Goal: Information Seeking & Learning: Learn about a topic

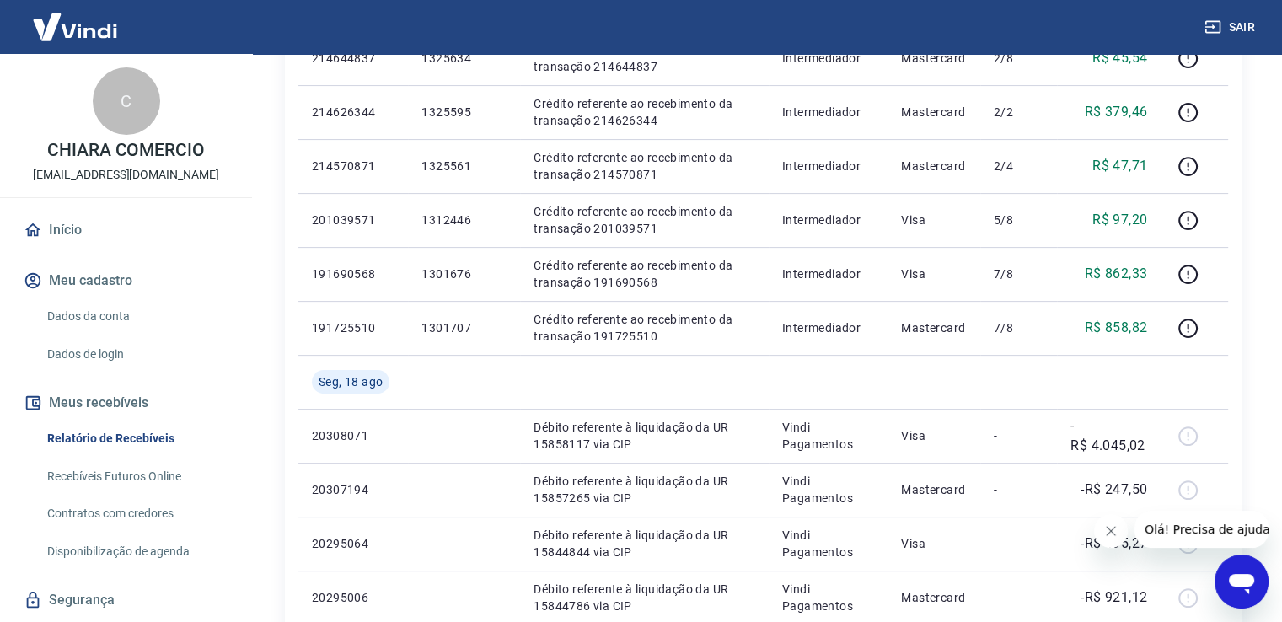
scroll to position [702, 0]
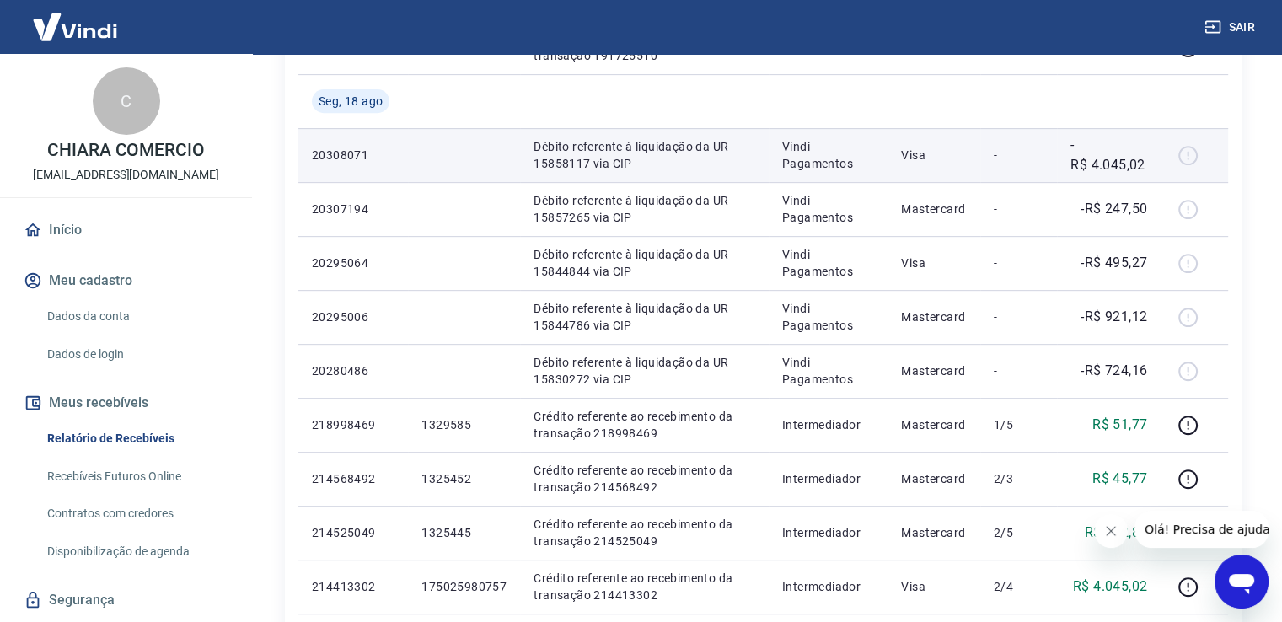
click at [1184, 154] on div at bounding box center [1194, 155] width 40 height 27
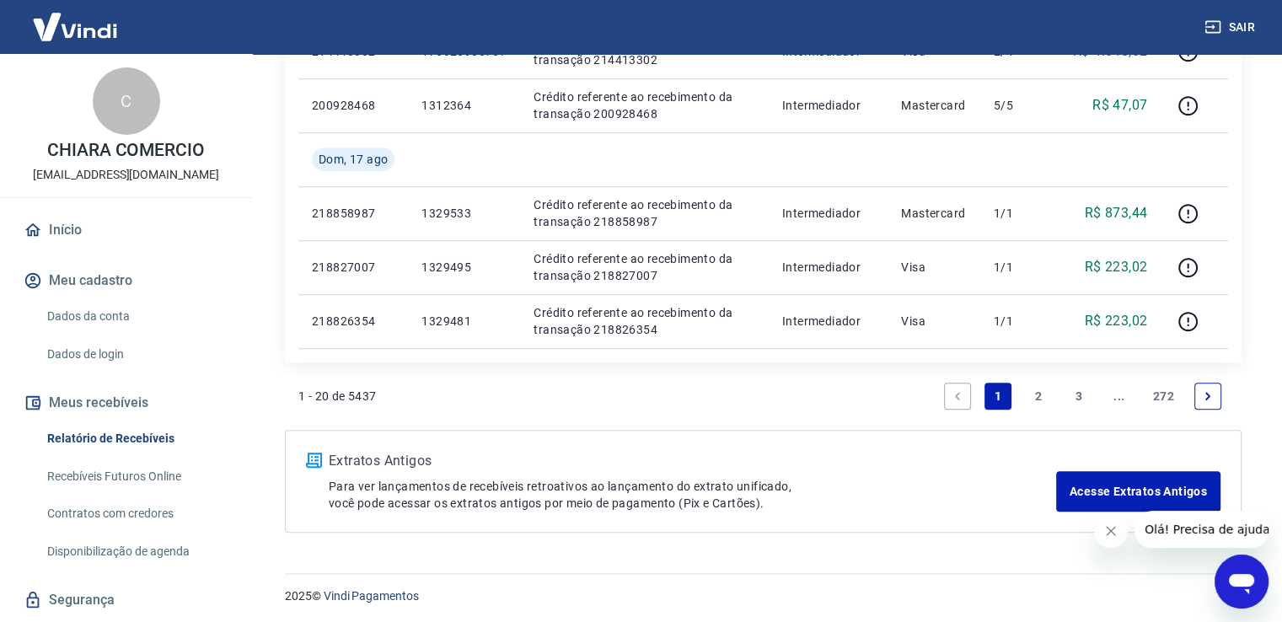
scroll to position [1240, 0]
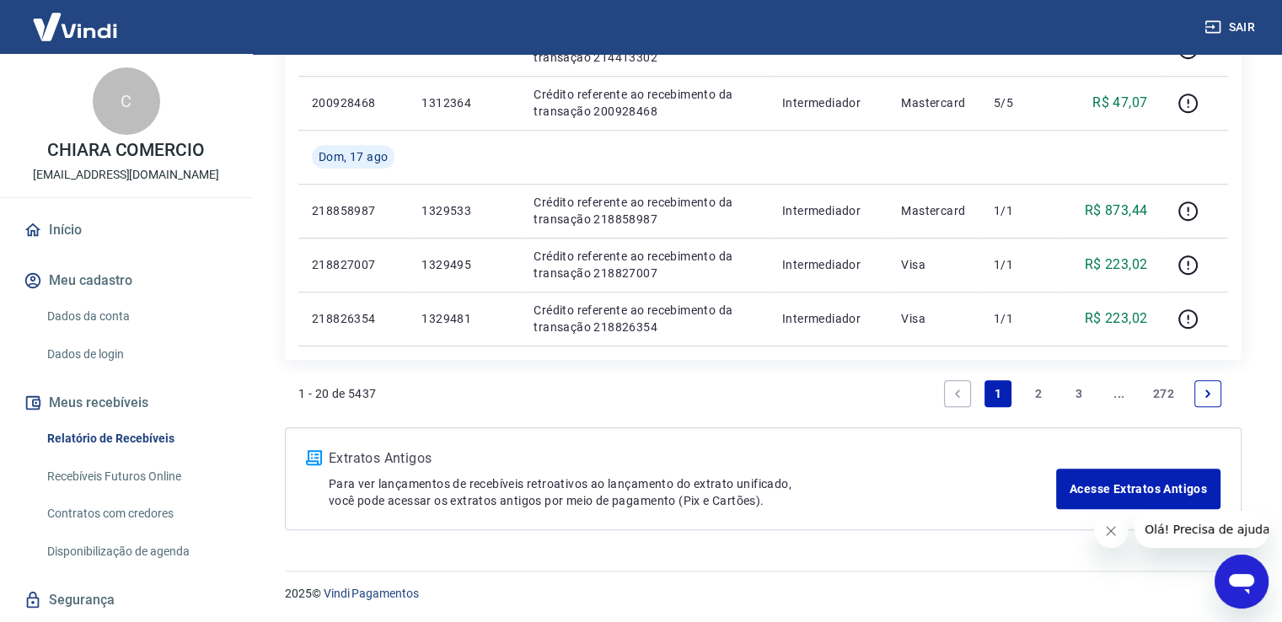
click at [1039, 394] on link "2" at bounding box center [1038, 393] width 27 height 27
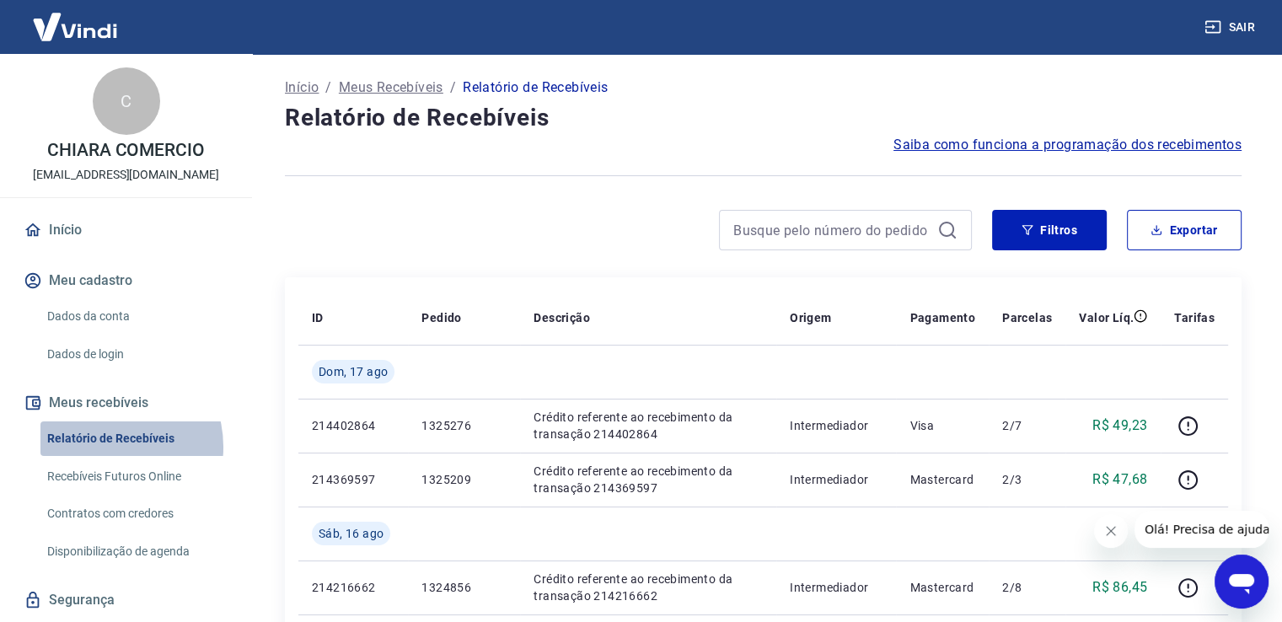
click at [108, 447] on link "Relatório de Recebíveis" at bounding box center [135, 438] width 191 height 35
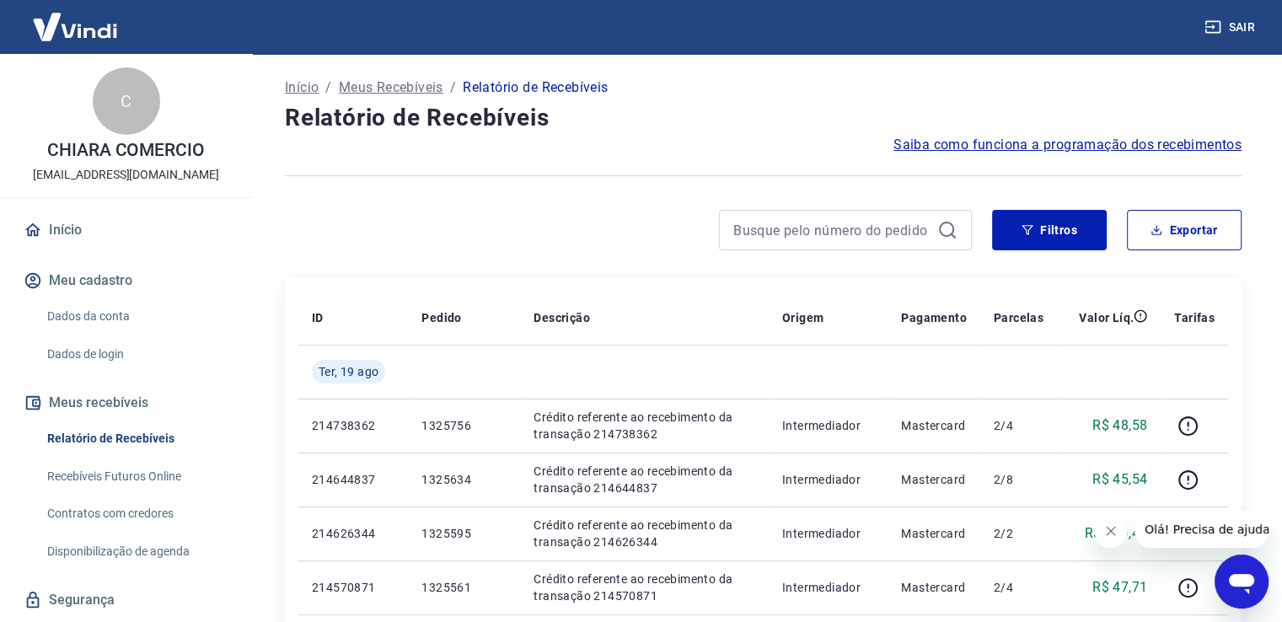
click at [1007, 144] on span "Saiba como funciona a programação dos recebimentos" at bounding box center [1068, 145] width 348 height 20
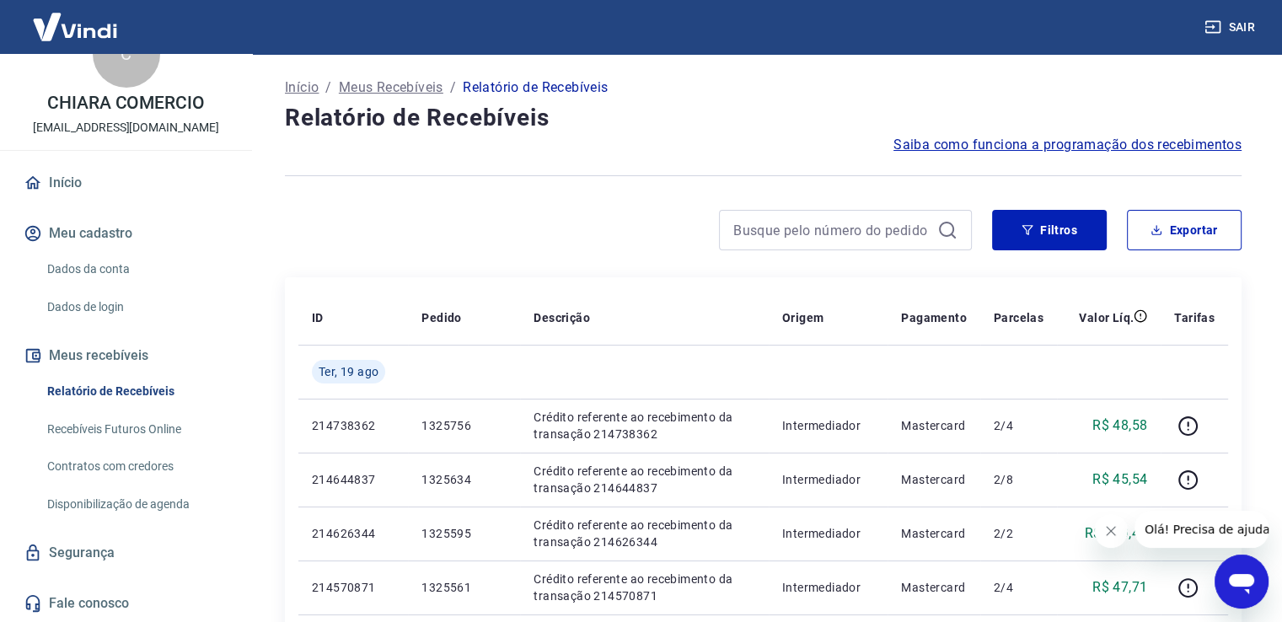
click at [78, 21] on img at bounding box center [75, 26] width 110 height 51
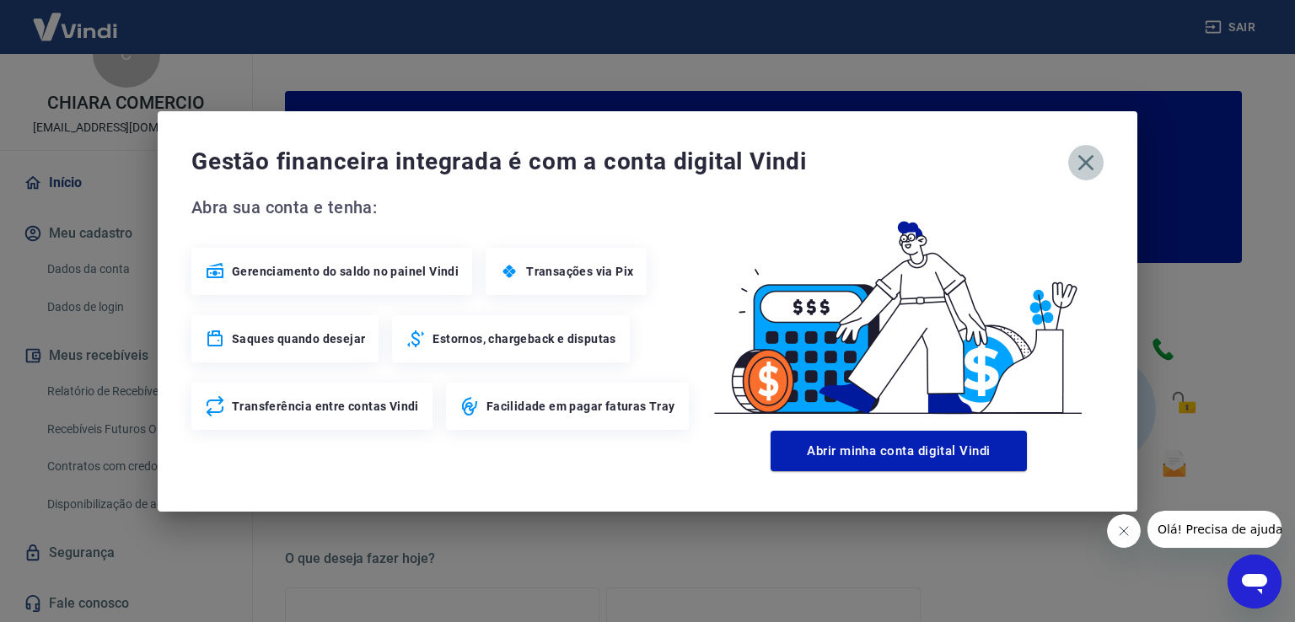
click at [1080, 157] on icon "button" at bounding box center [1086, 162] width 16 height 16
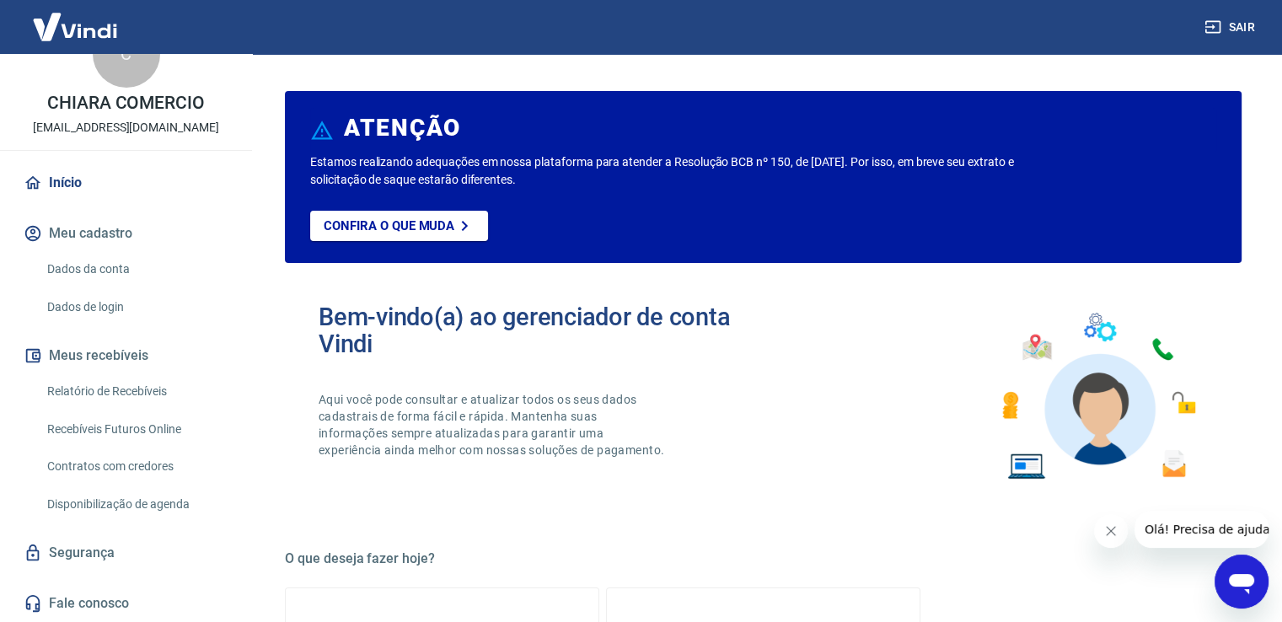
click at [72, 33] on img at bounding box center [75, 26] width 110 height 51
